Goal: Transaction & Acquisition: Purchase product/service

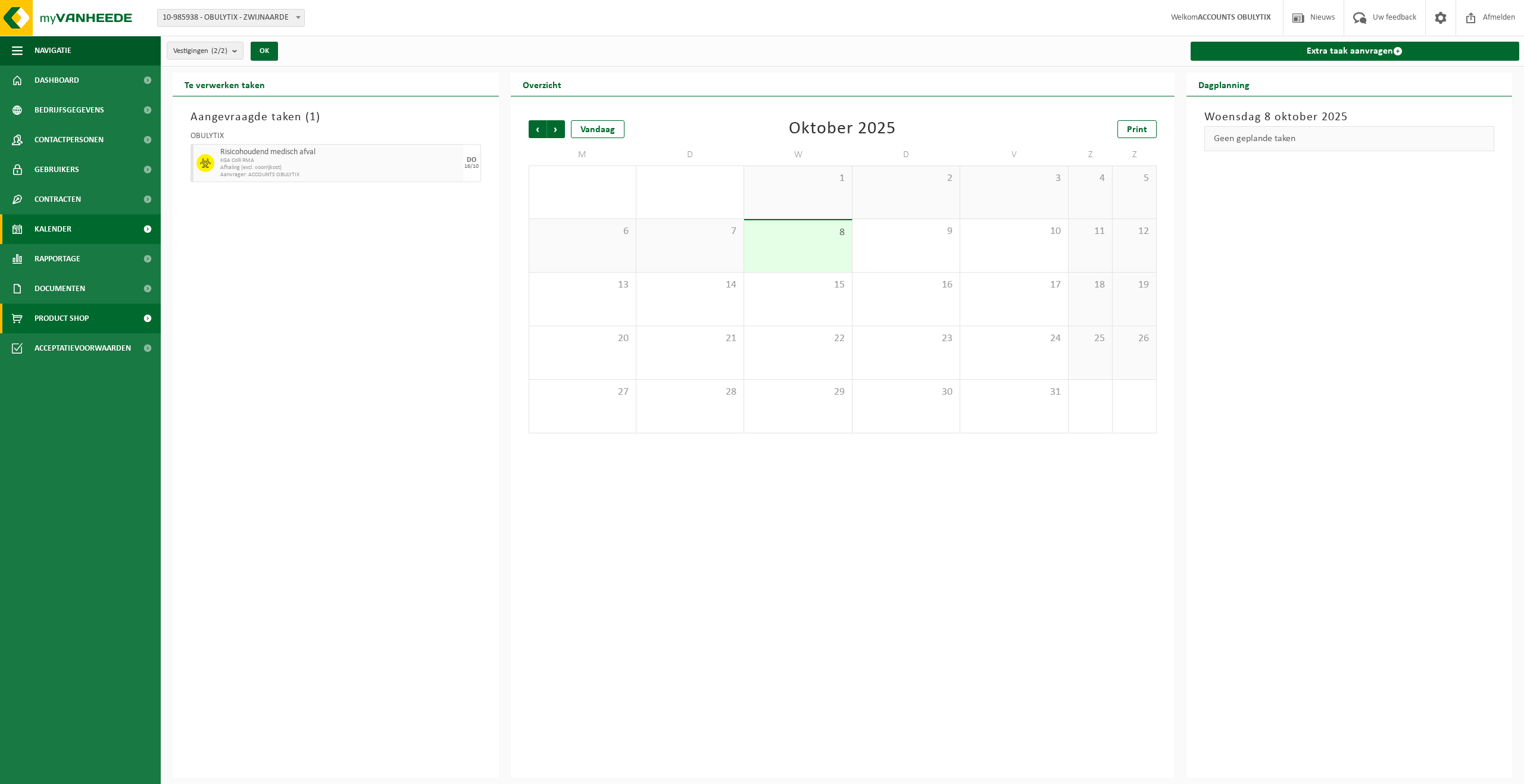
click at [81, 316] on span "Product Shop" at bounding box center [62, 318] width 54 height 30
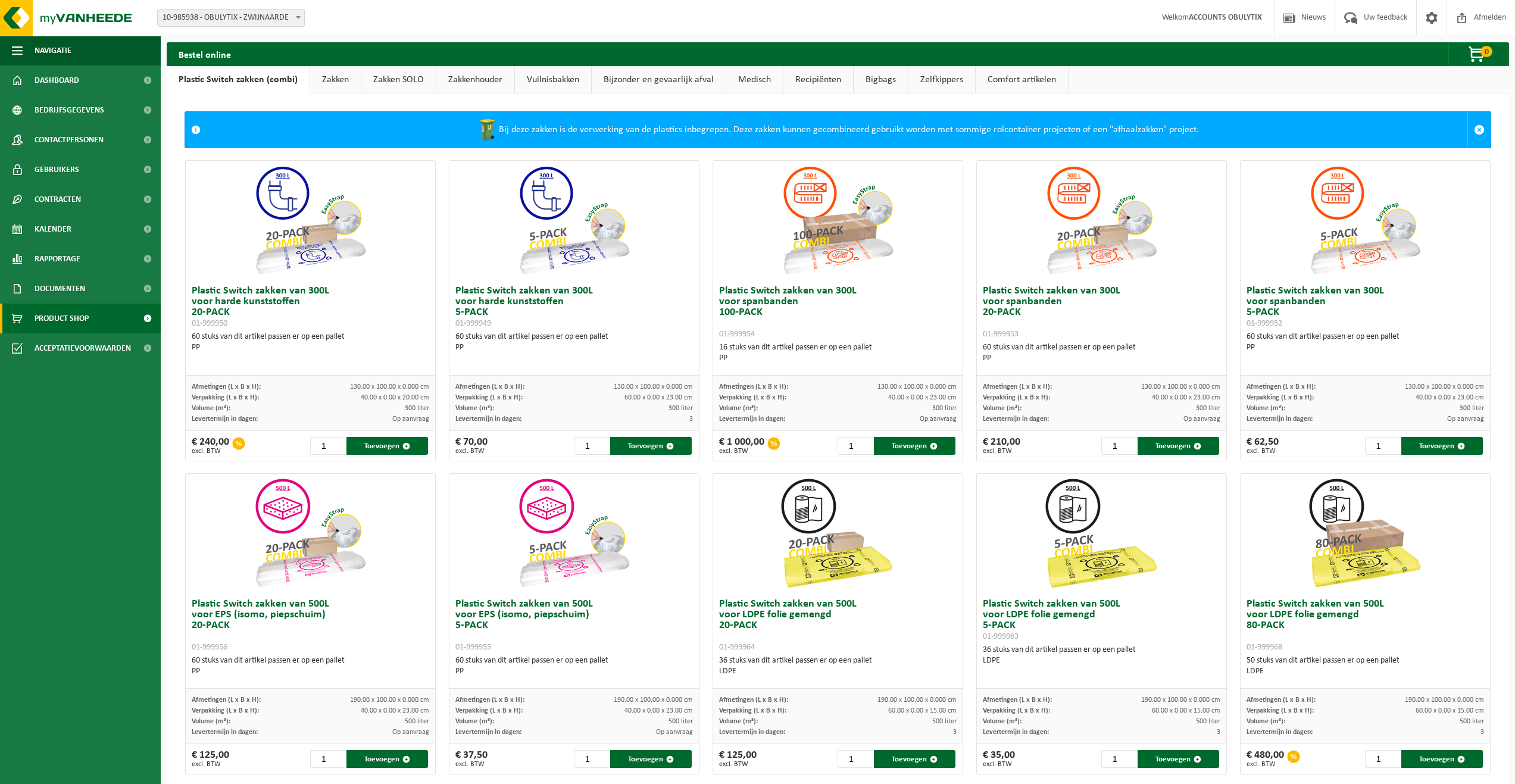
click at [559, 77] on link "Vuilnisbakken" at bounding box center [552, 80] width 76 height 27
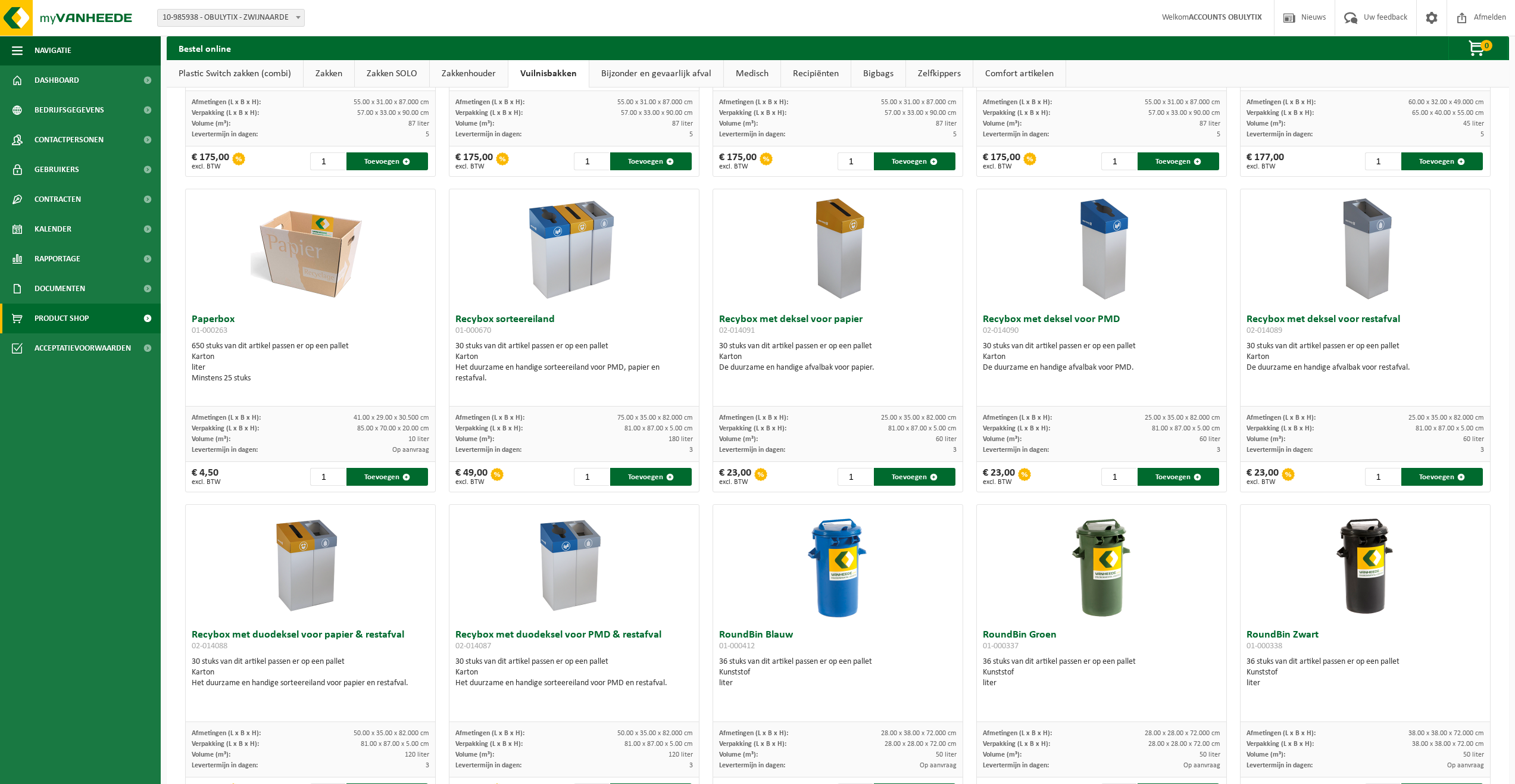
scroll to position [297, 0]
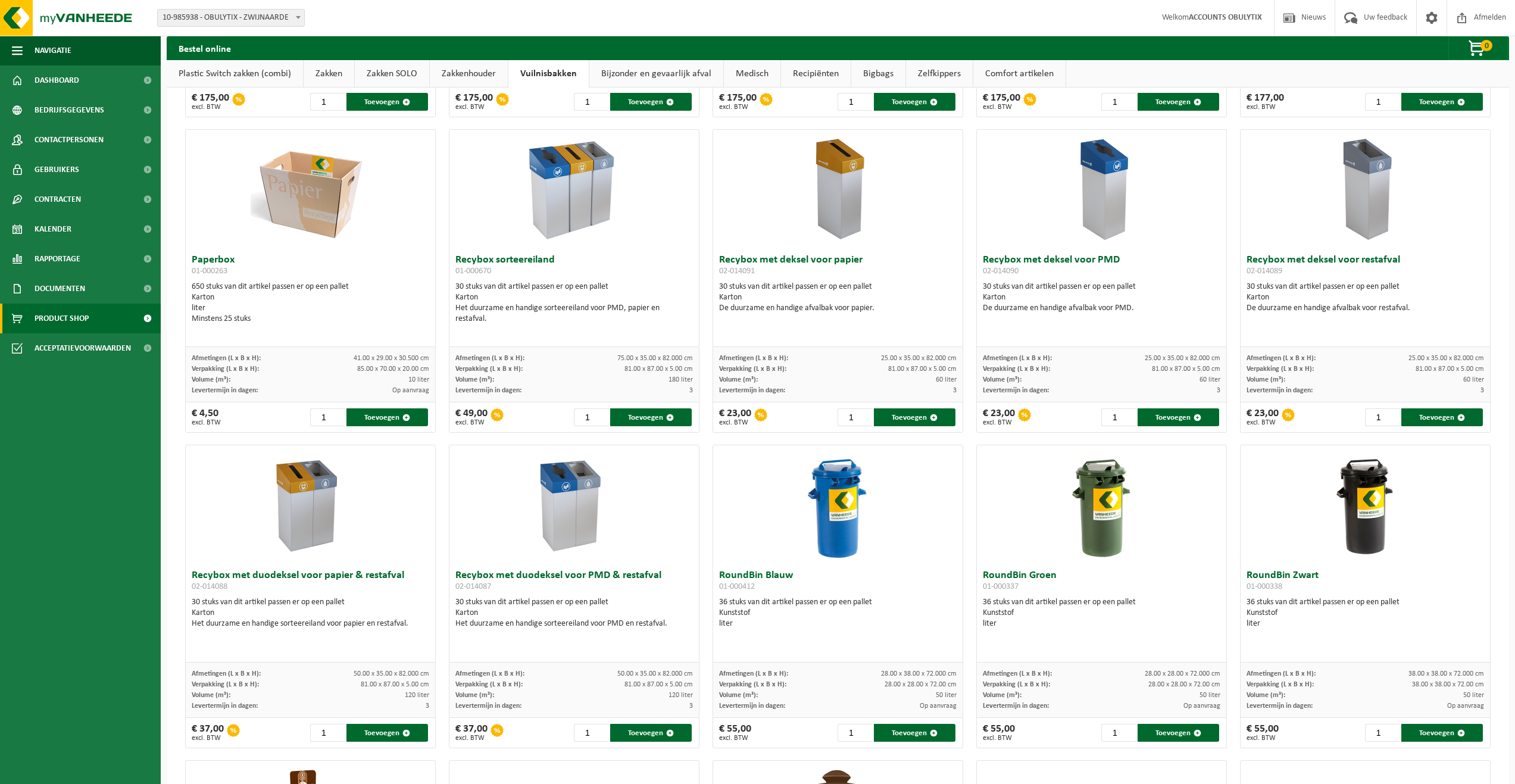
click at [962, 440] on div "All-In SlimBin Recycling Station voor PMD 01-001042 10 stuks van dit artikel pa…" at bounding box center [838, 754] width 1319 height 1892
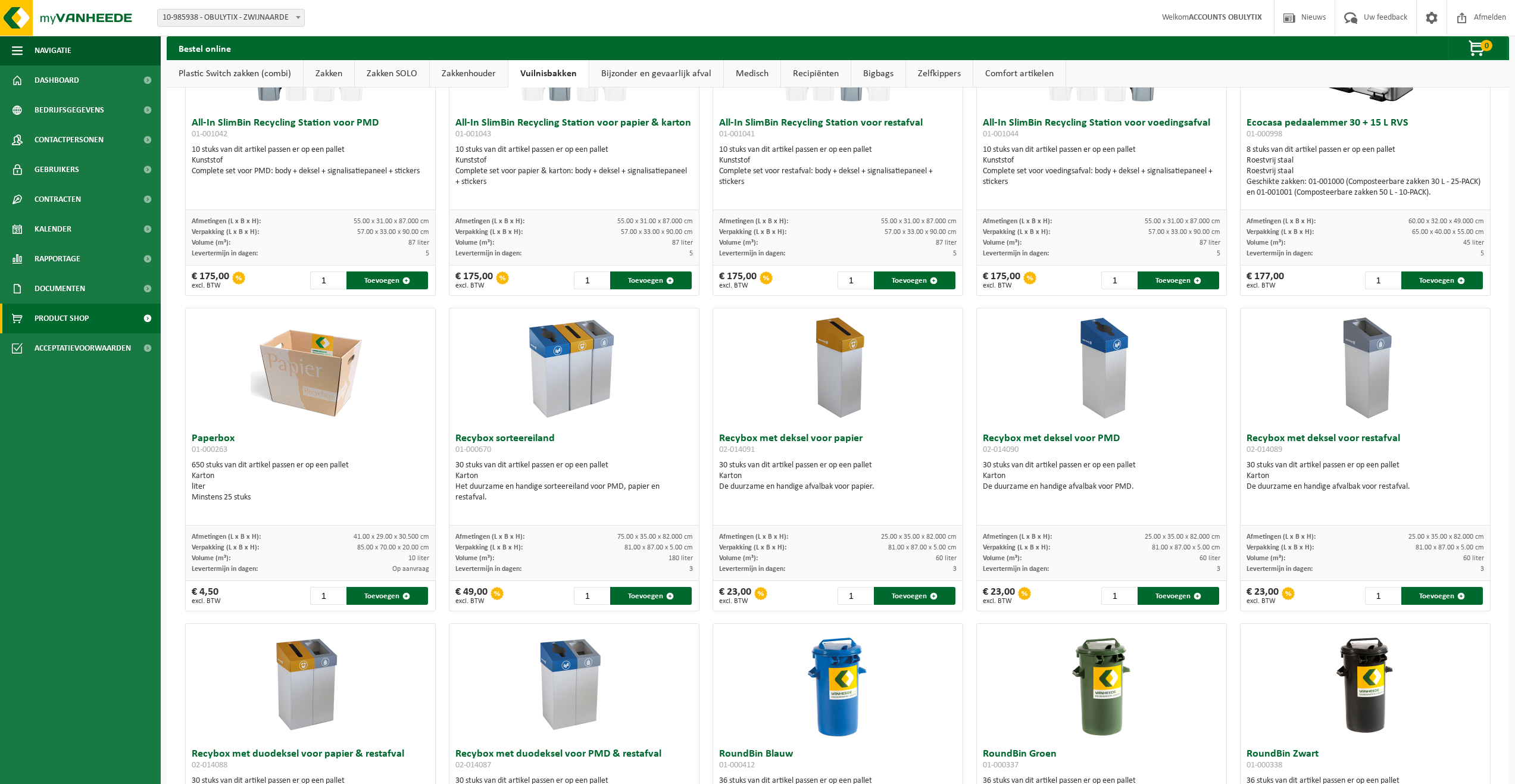
scroll to position [0, 0]
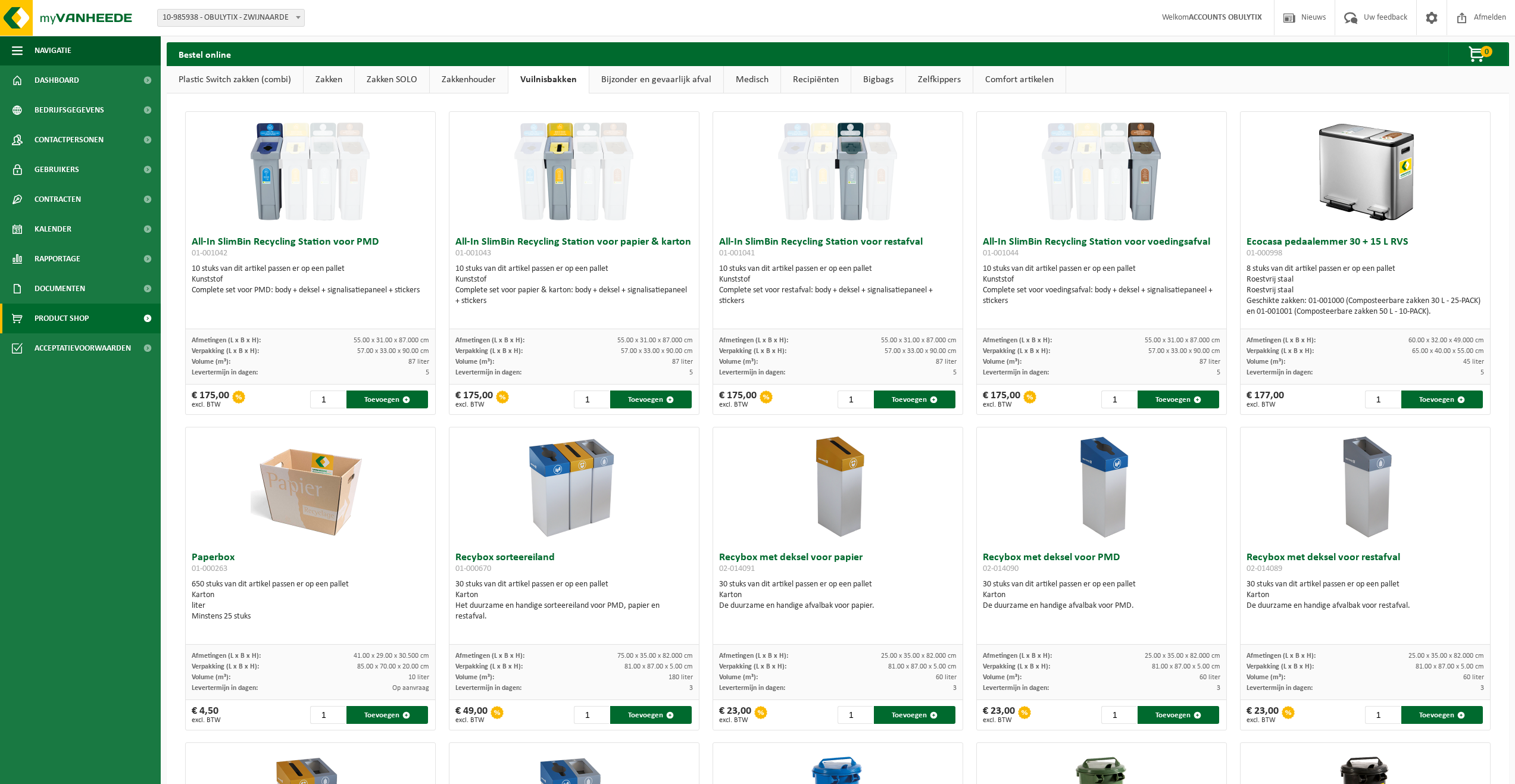
click at [585, 507] on img at bounding box center [573, 487] width 119 height 119
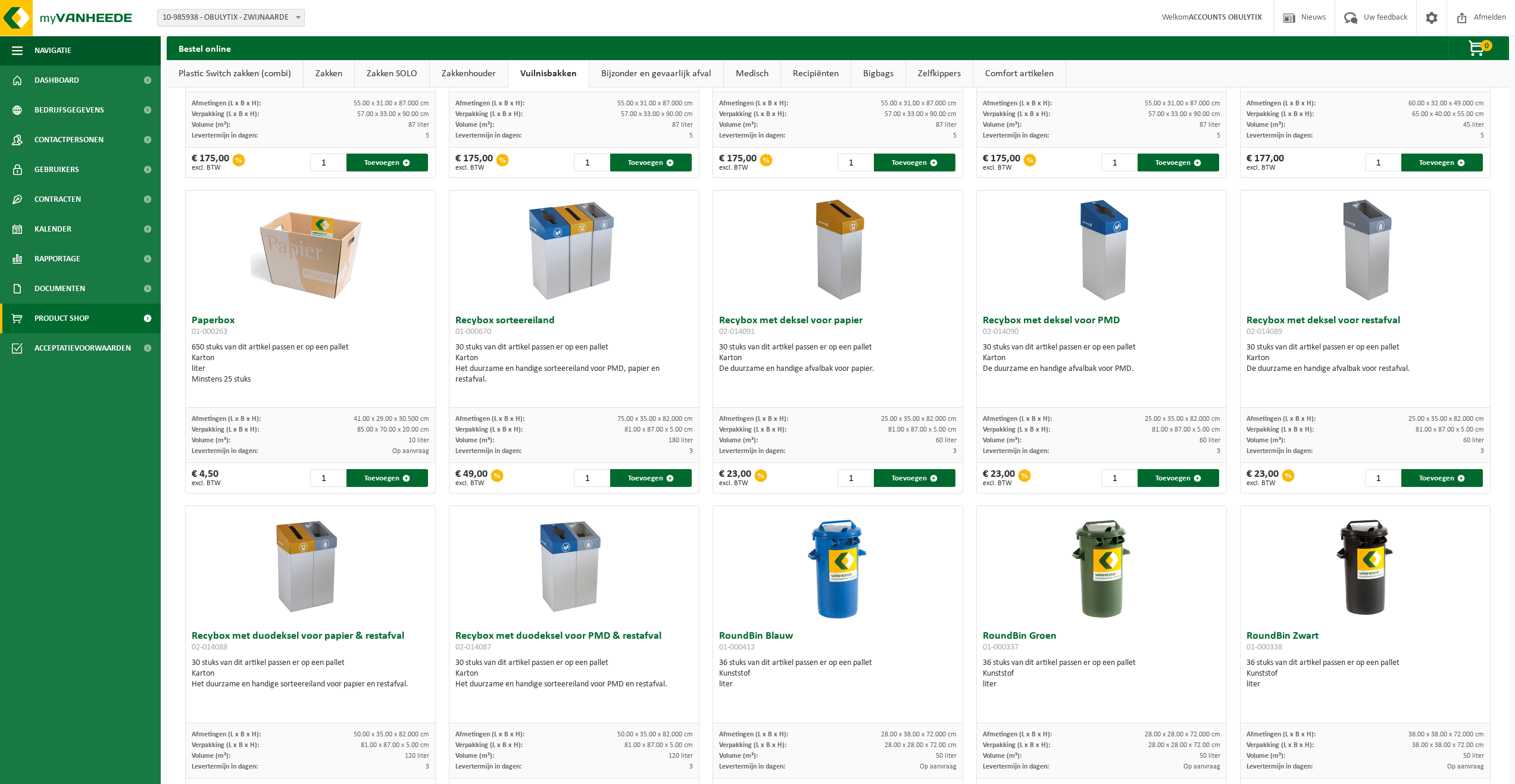
scroll to position [417, 0]
